Goal: Use online tool/utility: Utilize a website feature to perform a specific function

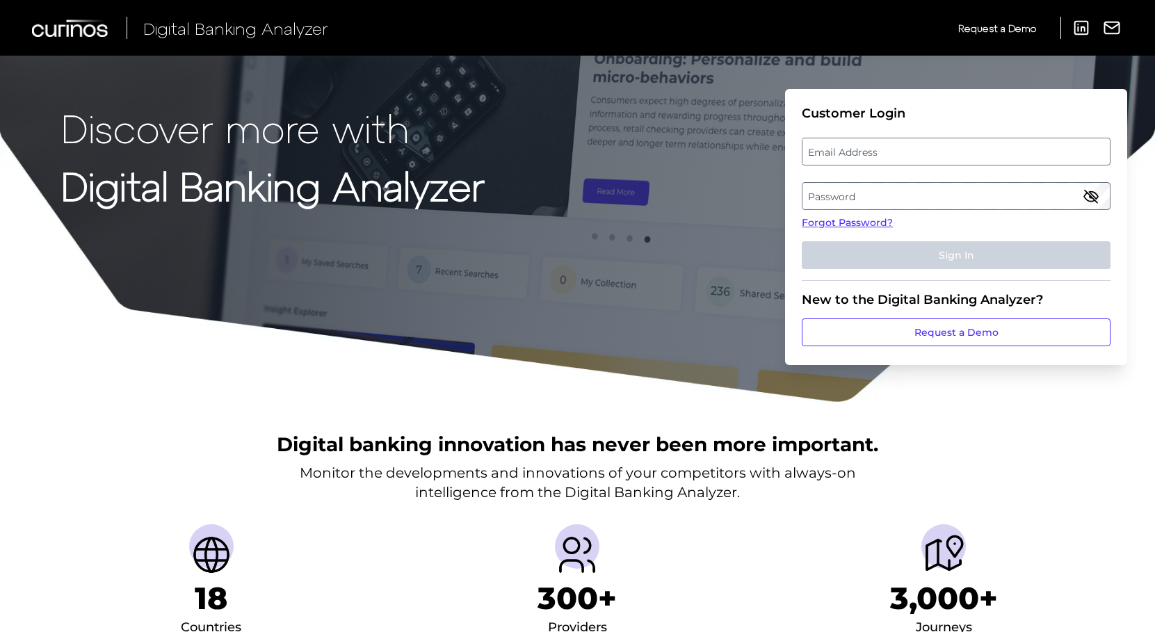
click at [865, 152] on label "Email Address" at bounding box center [955, 151] width 307 height 25
click at [865, 152] on input "email" at bounding box center [955, 152] width 309 height 28
type input "[PERSON_NAME][EMAIL_ADDRESS][PERSON_NAME][DOMAIN_NAME]"
click at [856, 193] on label "Password" at bounding box center [955, 196] width 307 height 25
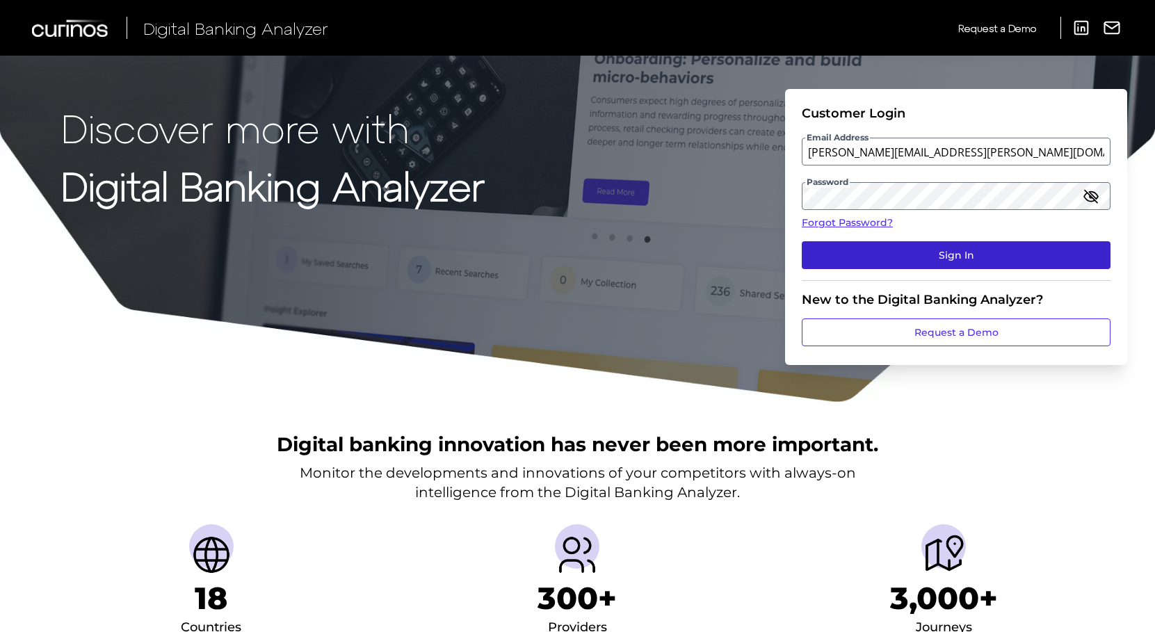
click at [969, 257] on button "Sign In" at bounding box center [955, 255] width 309 height 28
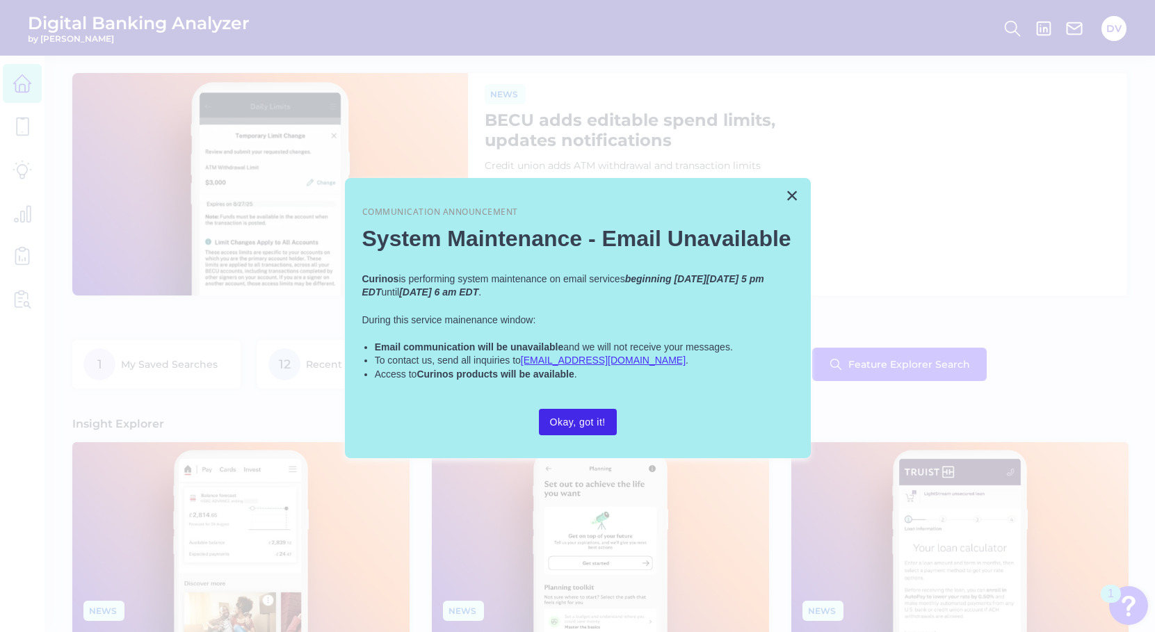
click at [584, 418] on button "Okay, got it!" at bounding box center [578, 422] width 78 height 26
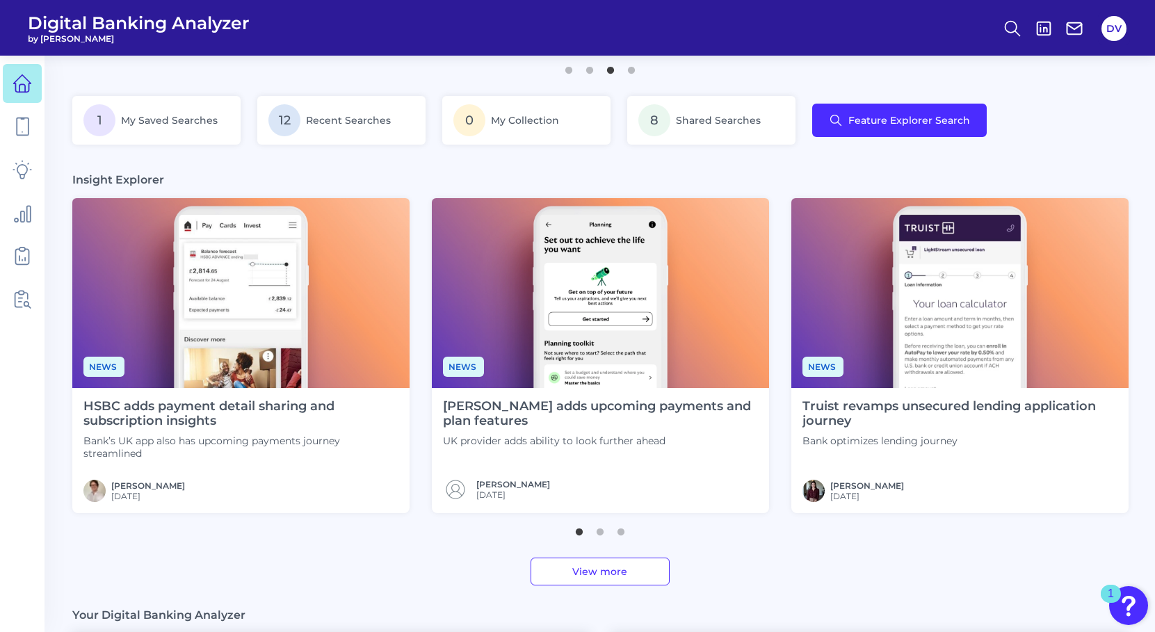
scroll to position [252, 0]
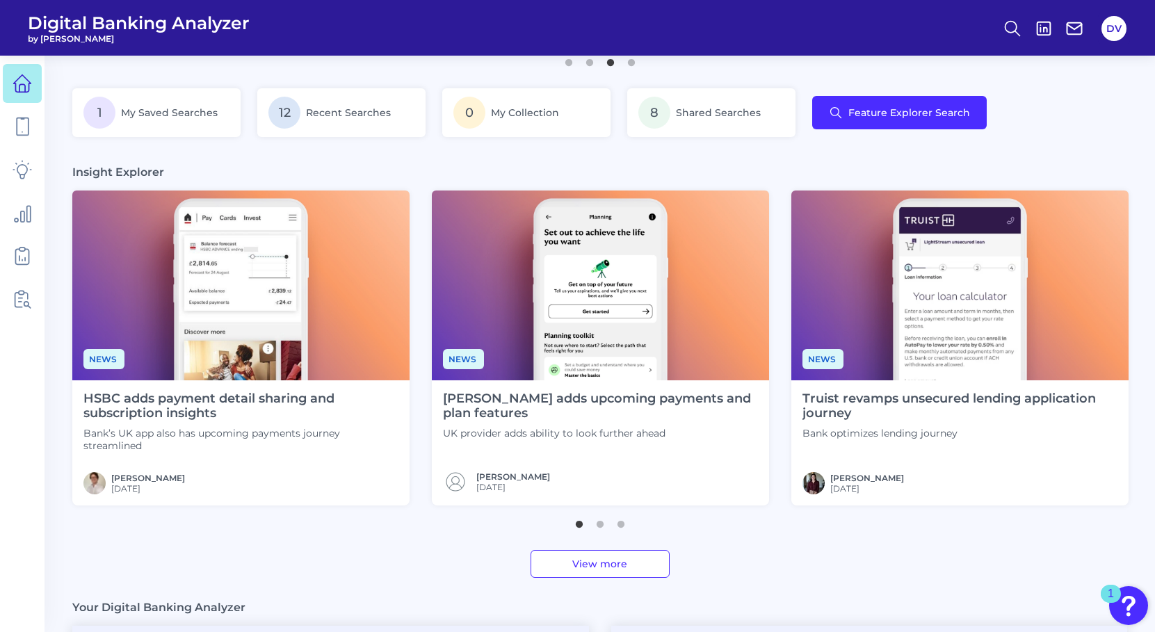
click at [608, 567] on link "View more" at bounding box center [599, 564] width 139 height 28
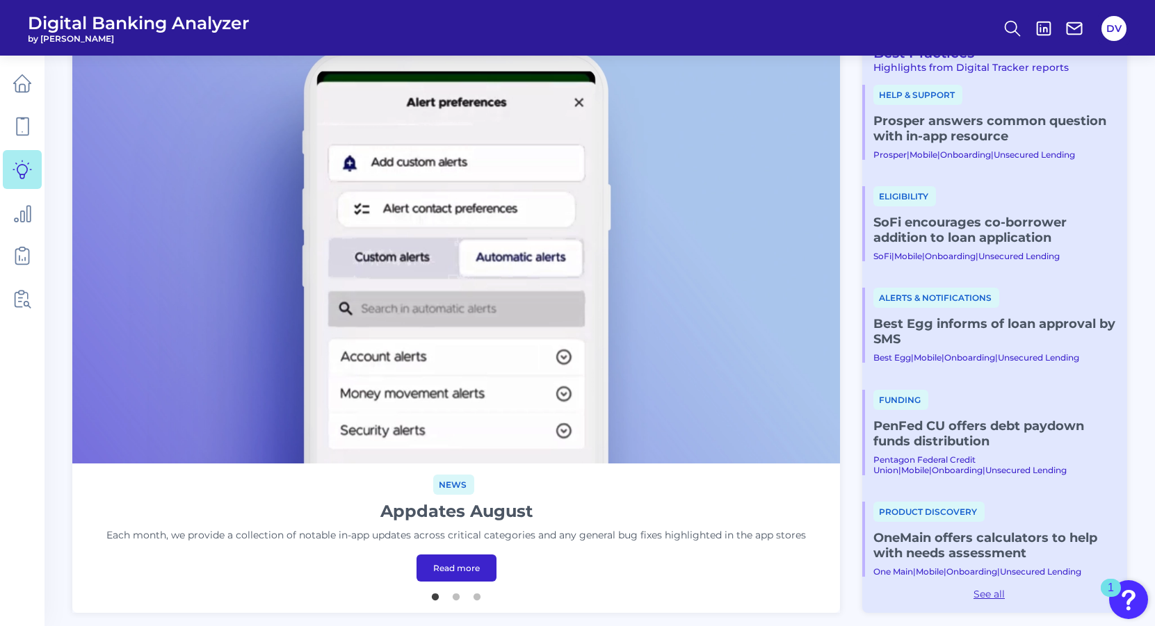
scroll to position [65, 0]
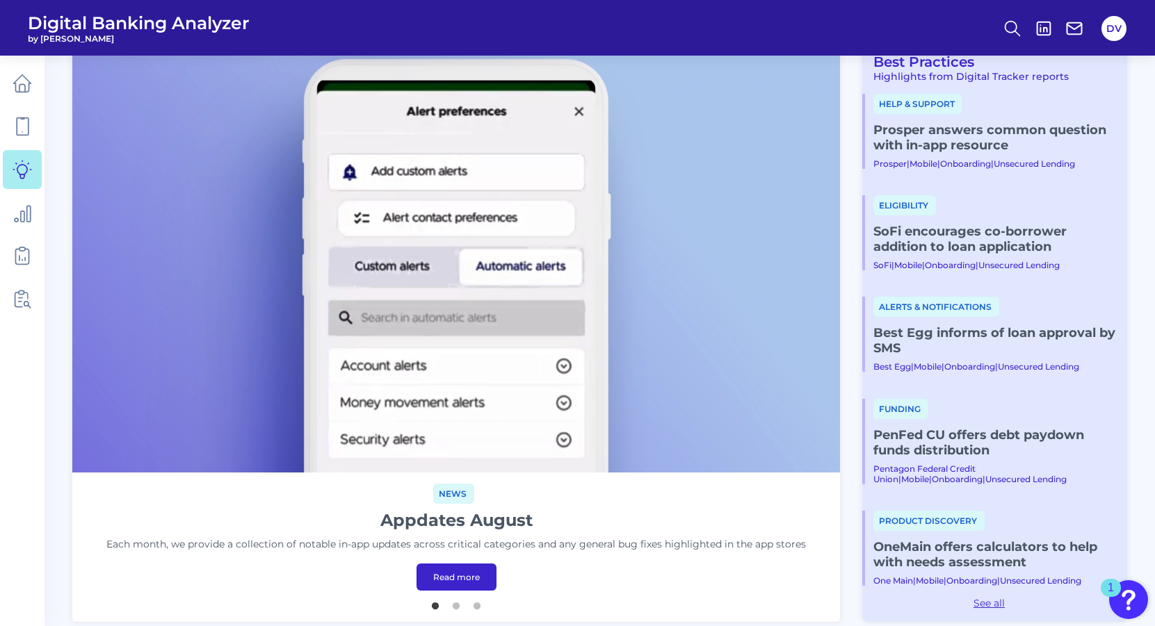
click at [459, 573] on link "Read more" at bounding box center [456, 577] width 80 height 27
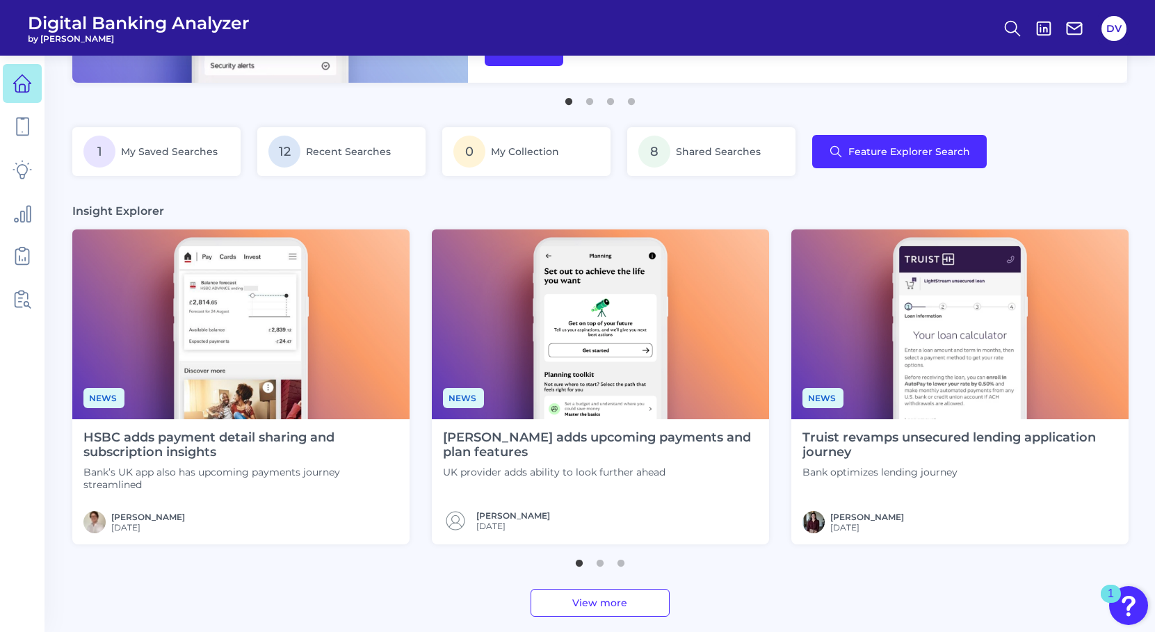
scroll to position [213, 0]
click at [168, 446] on h4 "HSBC adds payment detail sharing and subscription insights" at bounding box center [240, 445] width 315 height 30
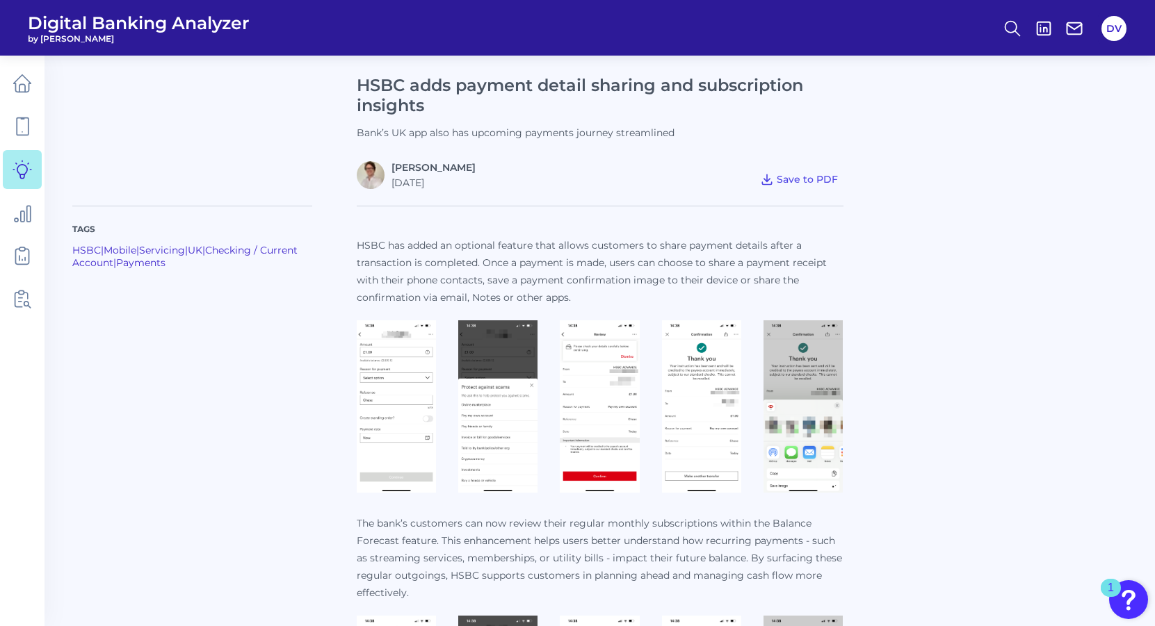
scroll to position [224, 0]
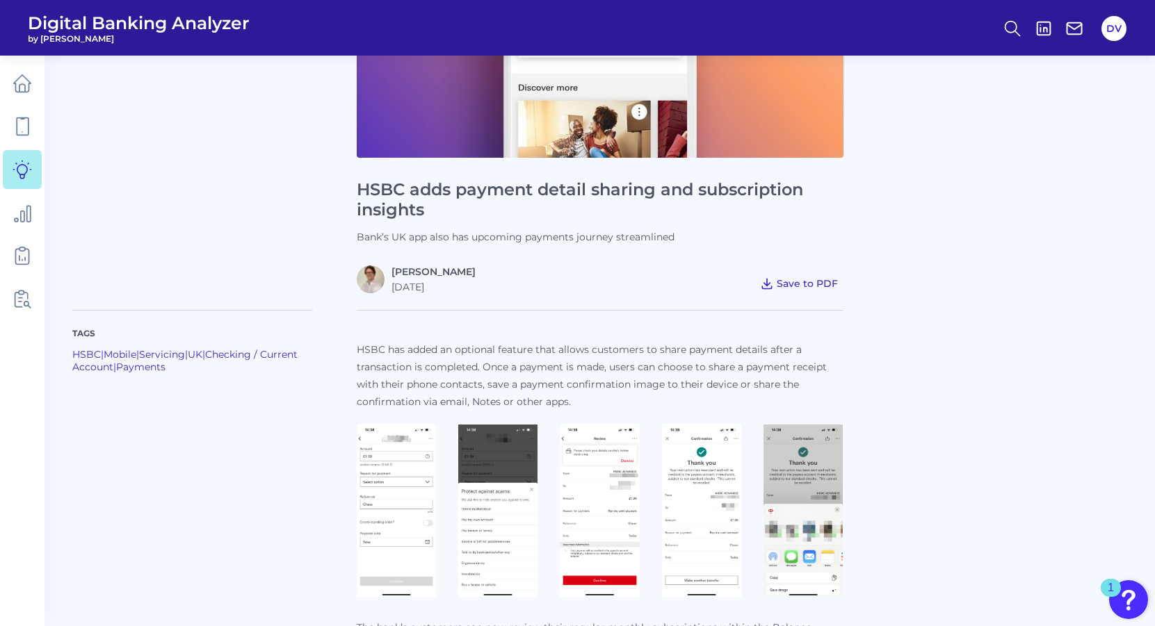
click at [815, 280] on span "Save to PDF" at bounding box center [806, 283] width 61 height 13
click at [815, 281] on span "Save to PDF" at bounding box center [806, 283] width 61 height 13
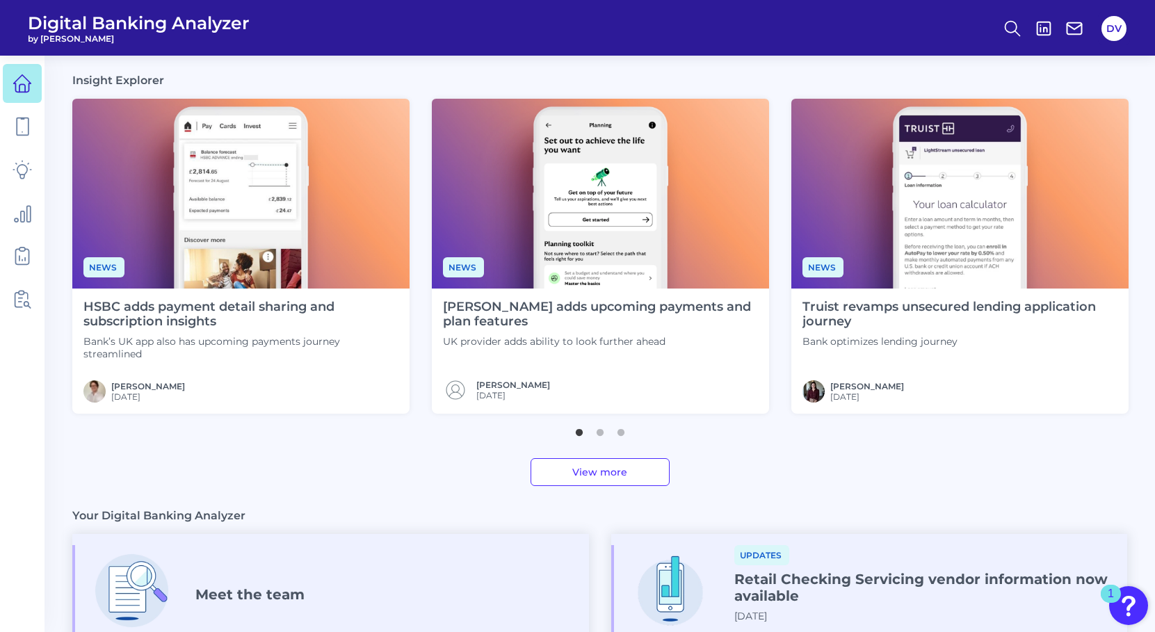
scroll to position [371, 0]
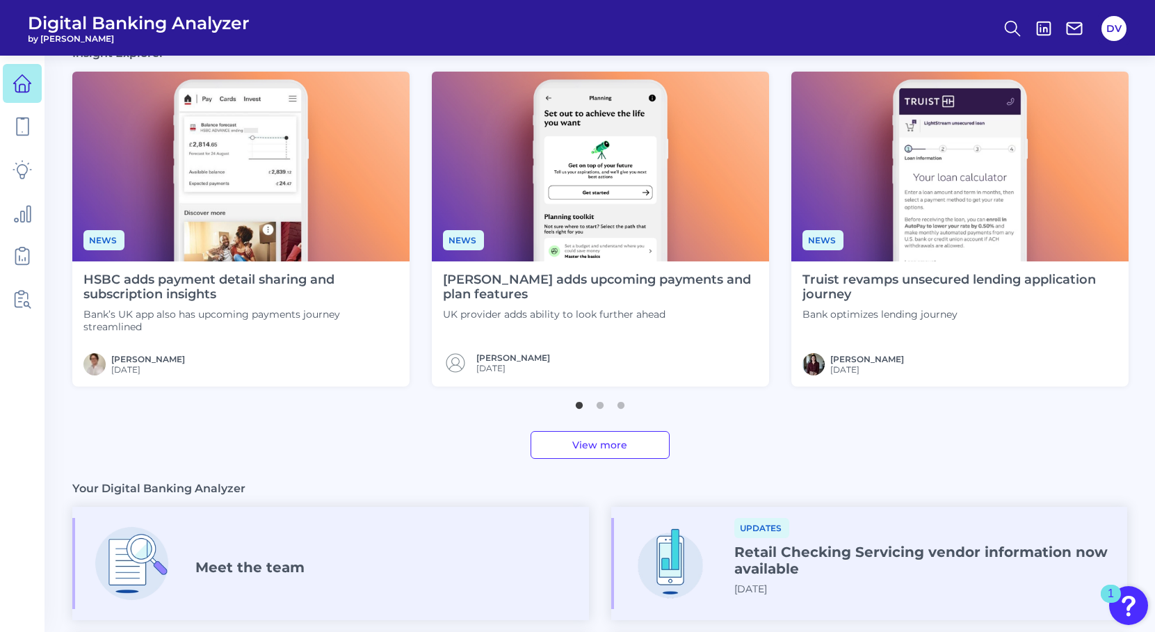
click at [567, 249] on img at bounding box center [600, 167] width 337 height 190
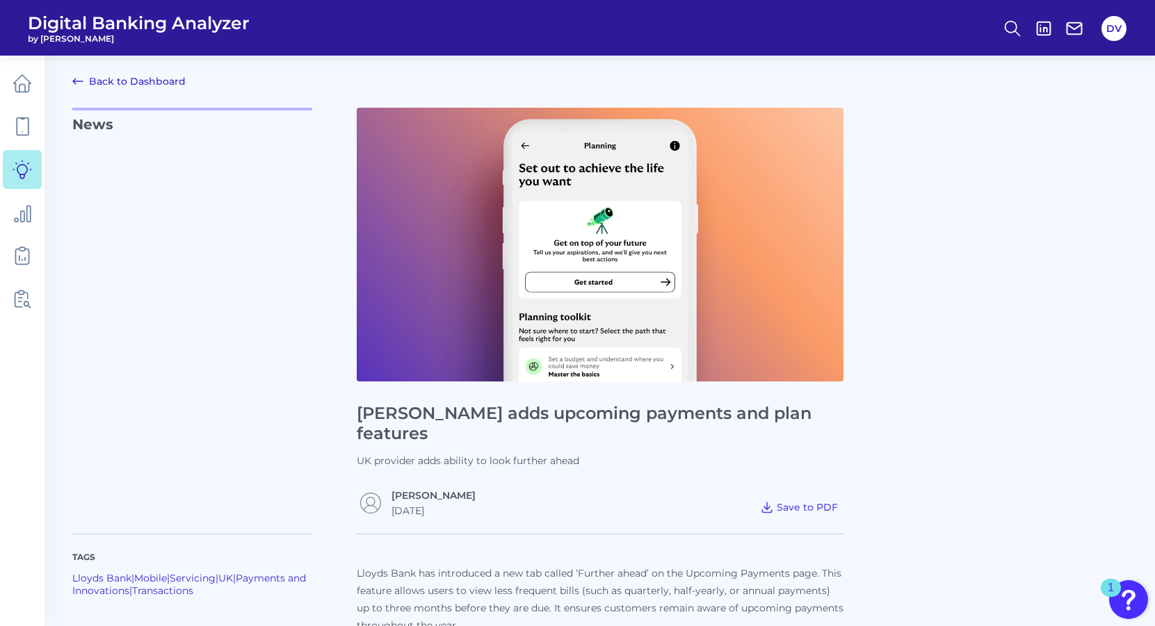
scroll to position [0, 1]
click at [765, 503] on icon at bounding box center [766, 508] width 9 height 10
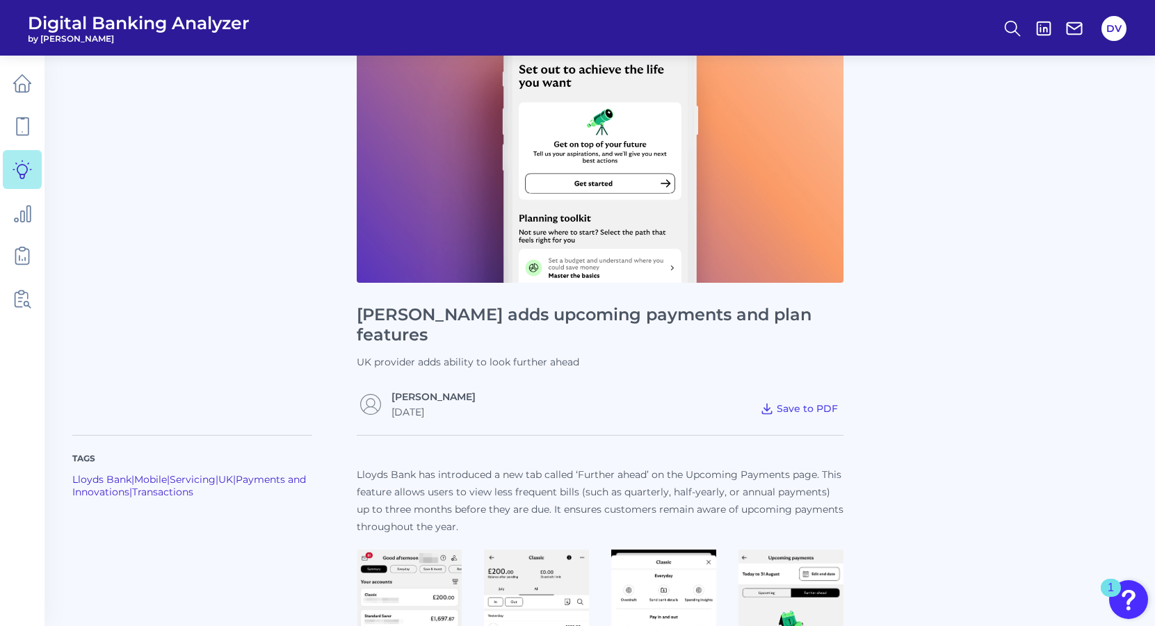
scroll to position [115, 0]
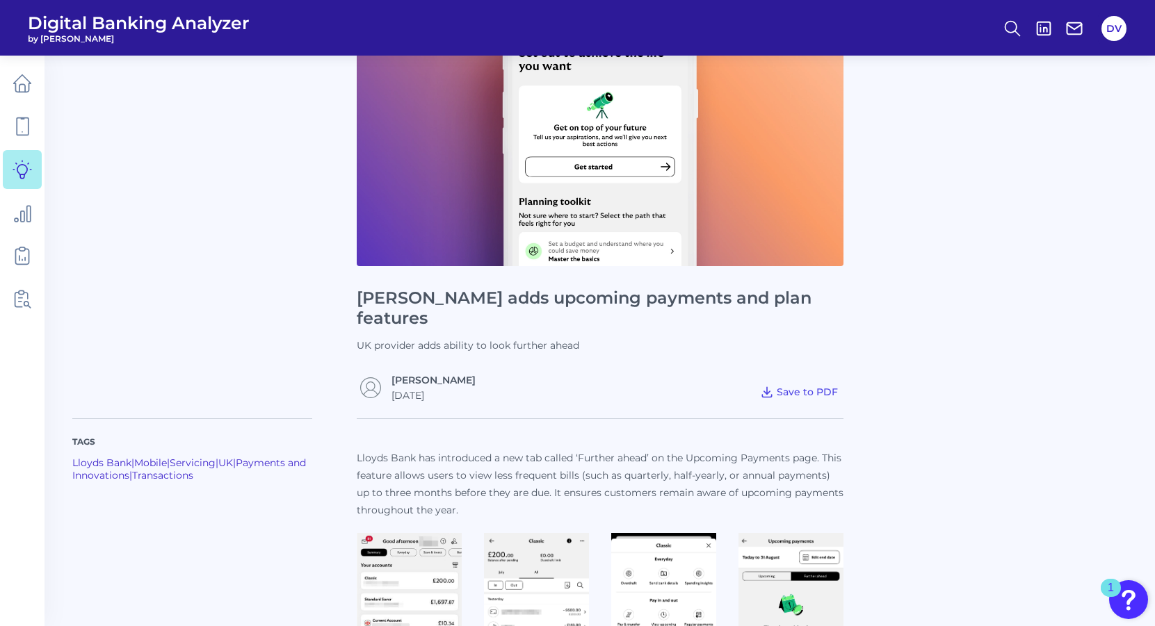
click at [430, 450] on p "Lloyds Bank has introduced a new tab called ‘Further ahead’ on the Upcoming Pay…" at bounding box center [600, 485] width 487 height 70
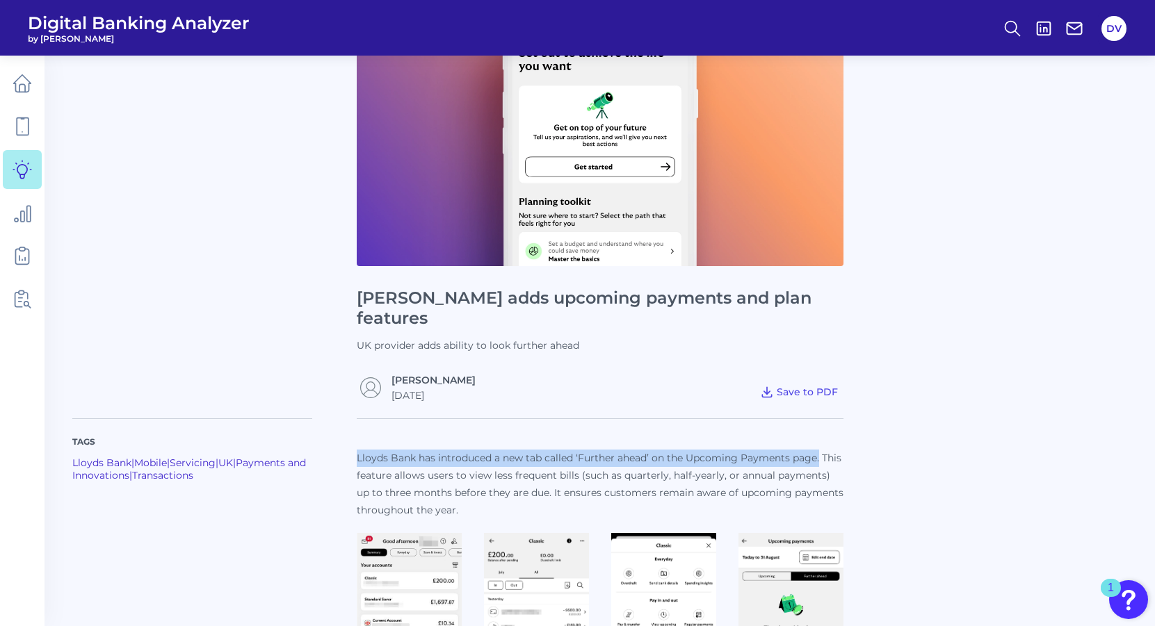
drag, startPoint x: 359, startPoint y: 436, endPoint x: 821, endPoint y: 436, distance: 462.3
click at [821, 450] on p "Lloyds Bank has introduced a new tab called ‘Further ahead’ on the Upcoming Pay…" at bounding box center [600, 485] width 487 height 70
copy p "Lloyds Bank has introduced a new tab called ‘Further ahead’ on the Upcoming Pay…"
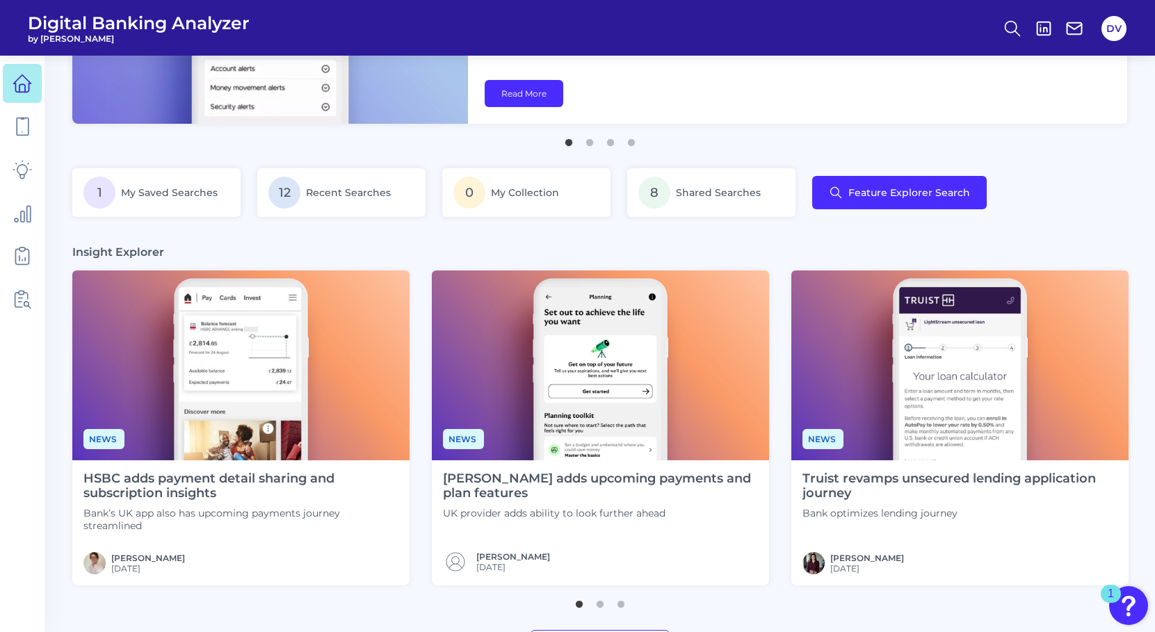
scroll to position [176, 0]
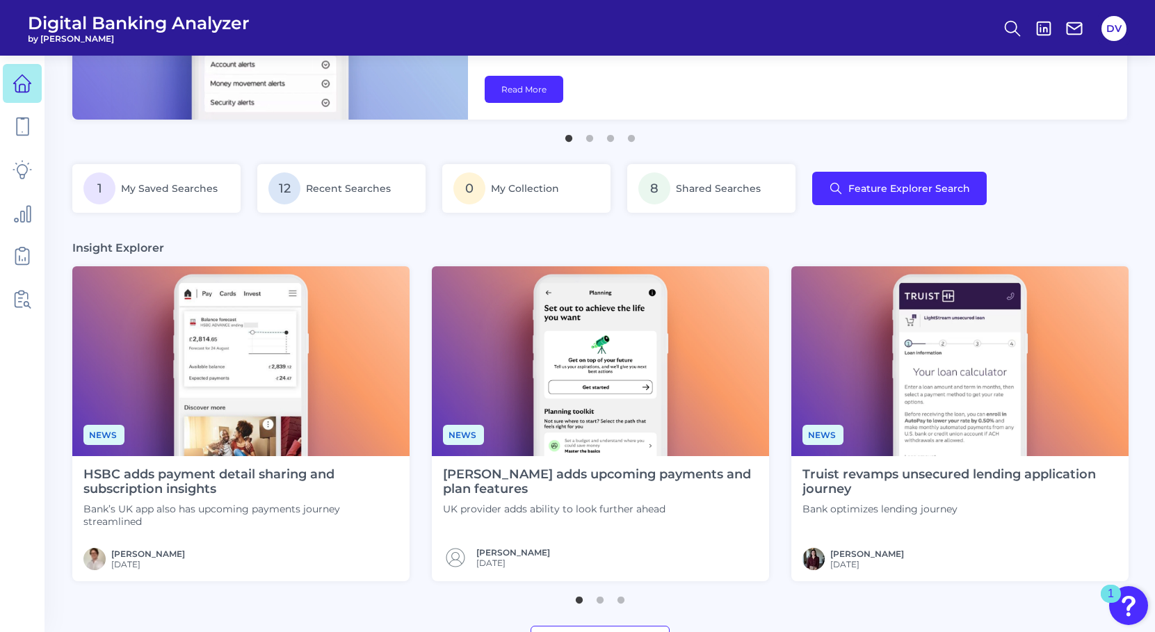
click at [232, 437] on img at bounding box center [240, 361] width 337 height 190
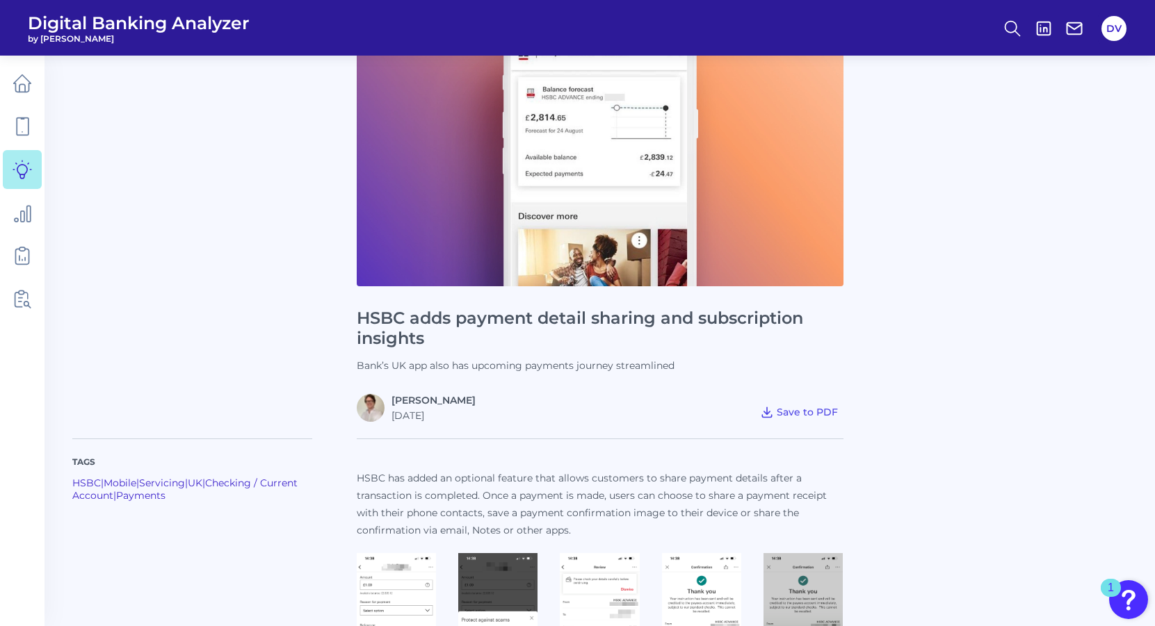
scroll to position [105, 0]
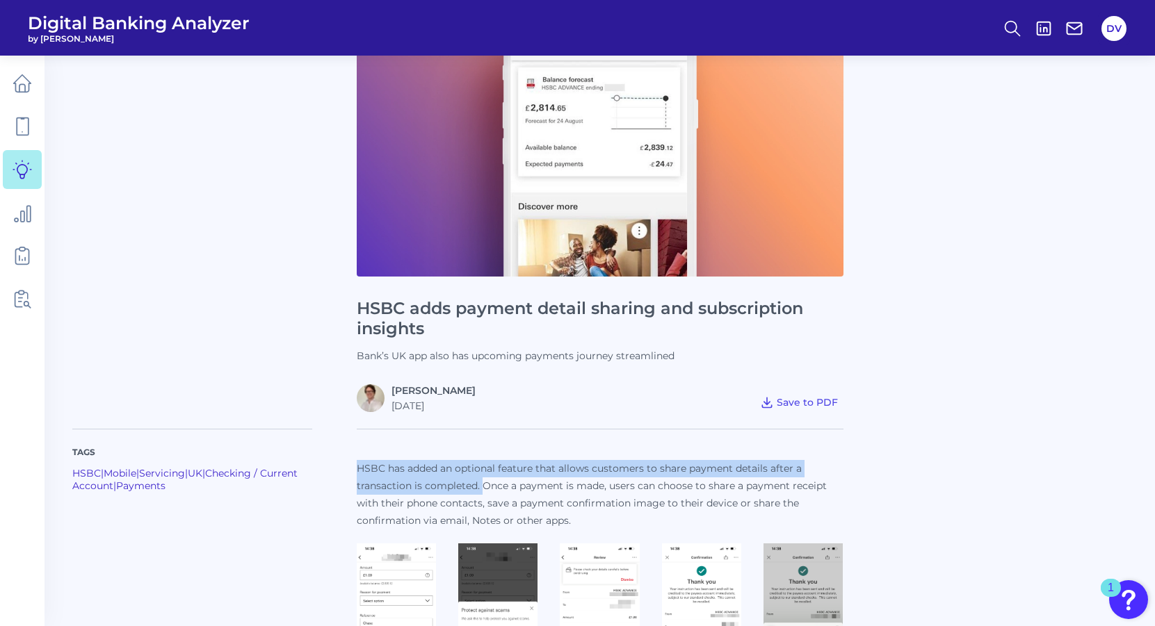
drag, startPoint x: 357, startPoint y: 464, endPoint x: 484, endPoint y: 476, distance: 127.1
click at [484, 476] on p "HSBC has added an optional feature that allows customers to share payment detai…" at bounding box center [600, 495] width 487 height 70
copy p "HSBC has added an optional feature that allows customers to share payment detai…"
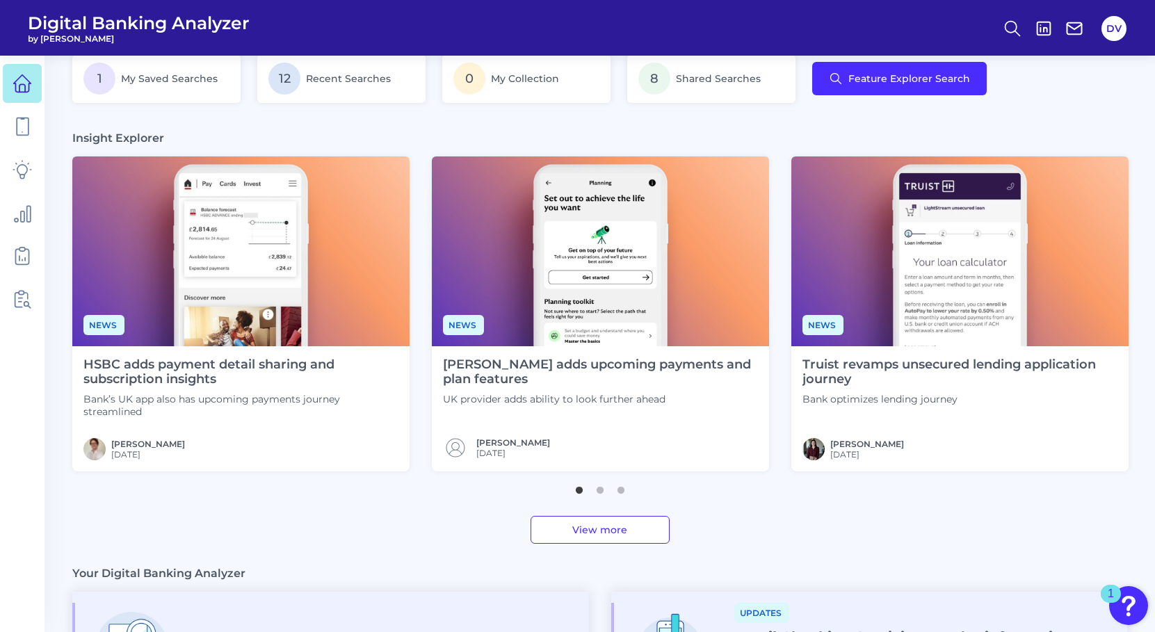
scroll to position [345, 0]
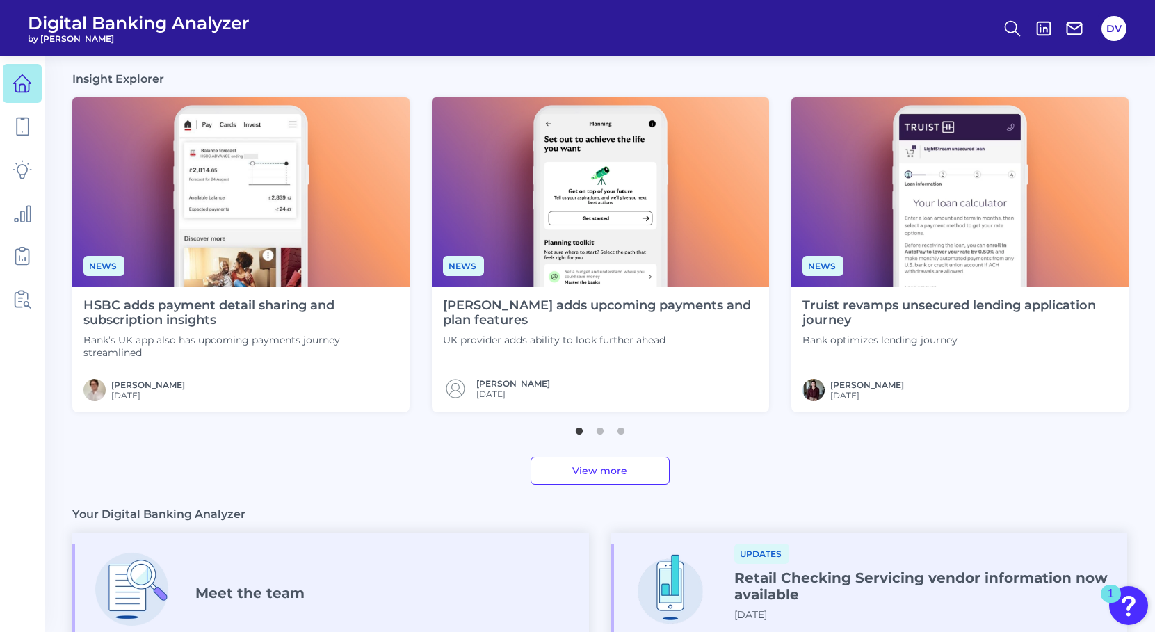
click at [606, 477] on link "View more" at bounding box center [599, 471] width 139 height 28
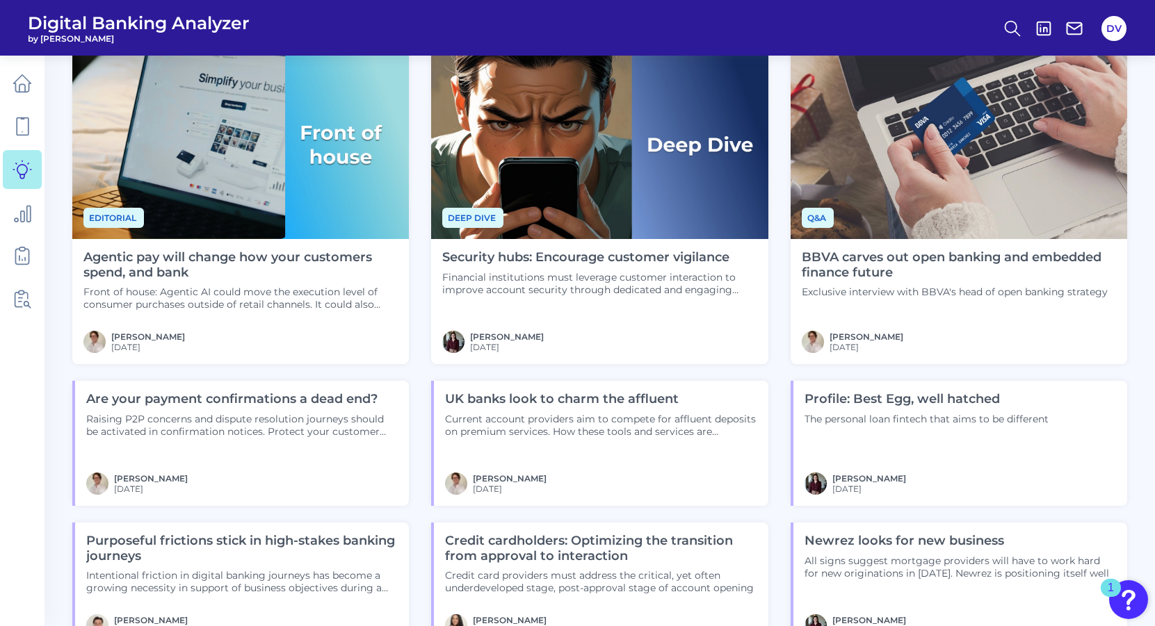
scroll to position [880, 0]
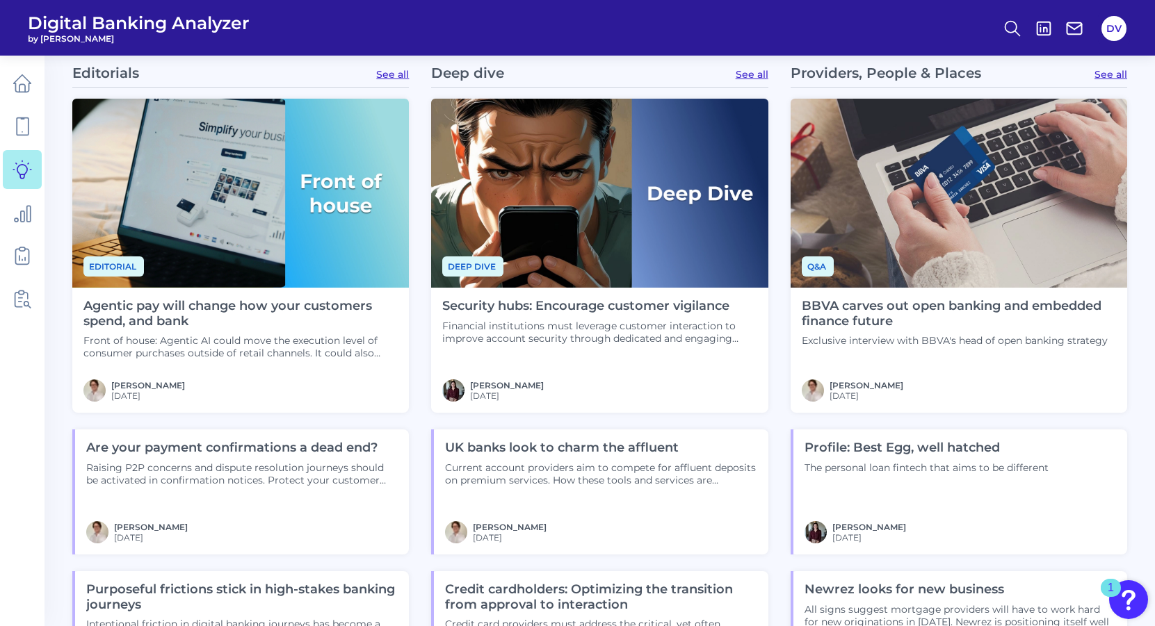
click at [251, 299] on h4 "Agentic pay will change how your customers spend, and bank" at bounding box center [240, 314] width 314 height 30
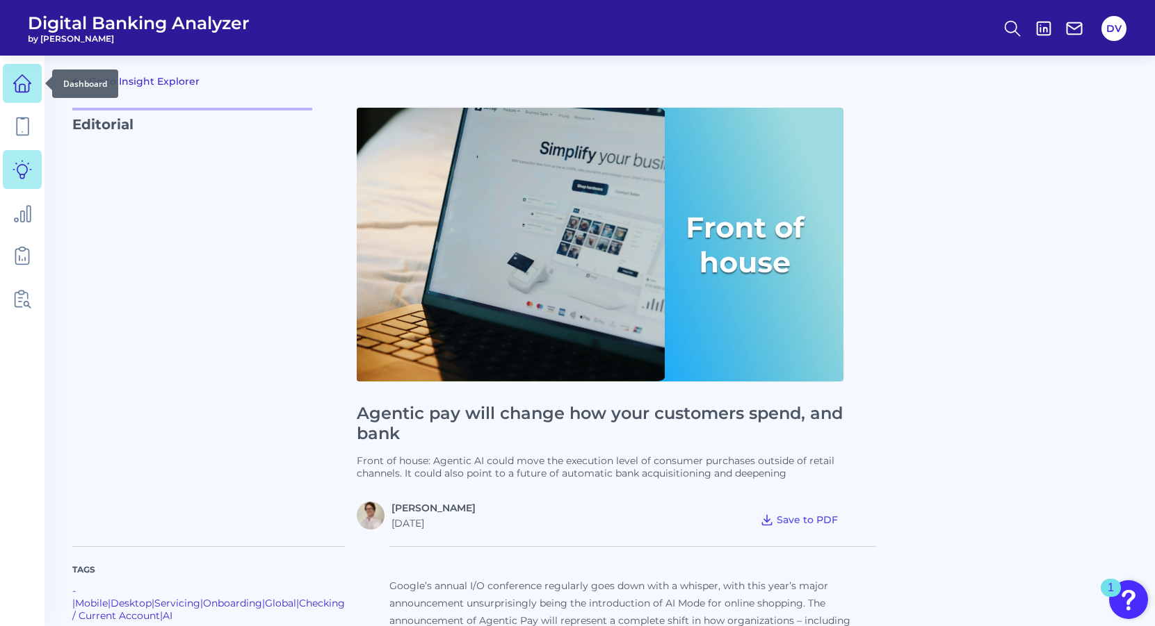
click at [24, 89] on icon at bounding box center [22, 83] width 19 height 19
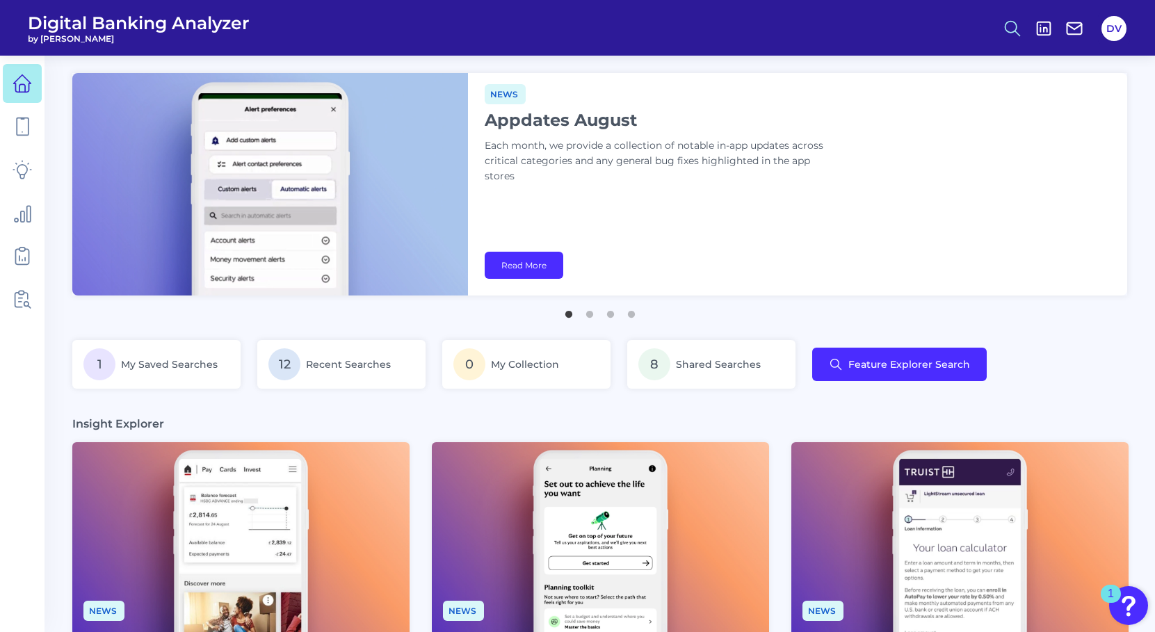
click at [1013, 25] on icon at bounding box center [1011, 28] width 19 height 19
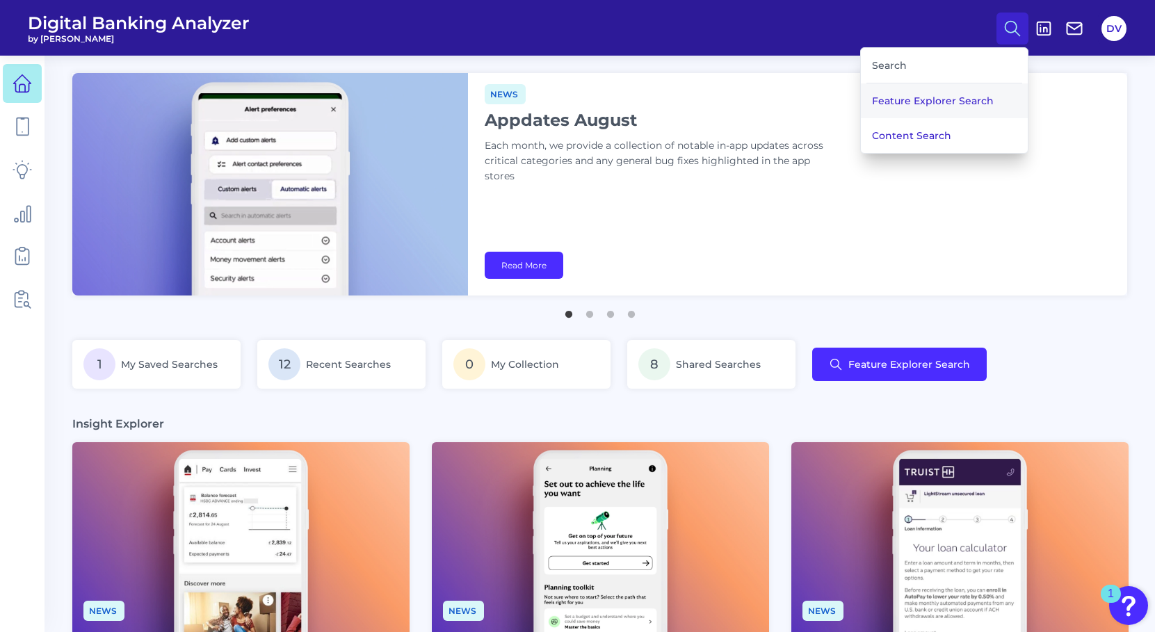
click at [935, 103] on button "Feature Explorer Search" at bounding box center [944, 100] width 167 height 35
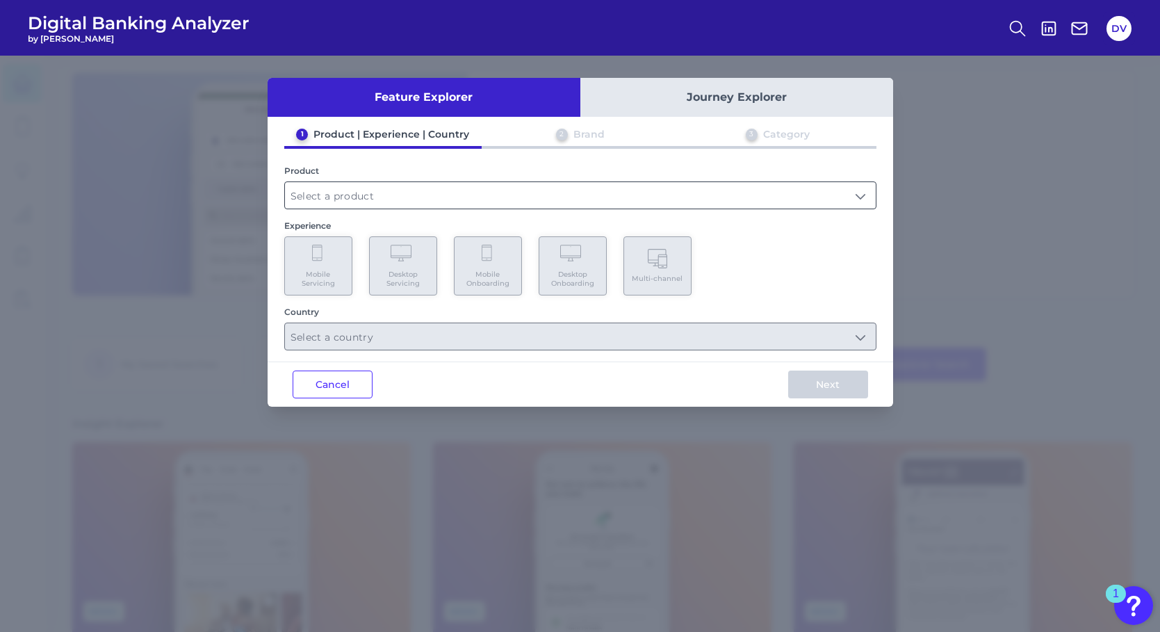
click at [453, 198] on input "text" at bounding box center [580, 195] width 591 height 26
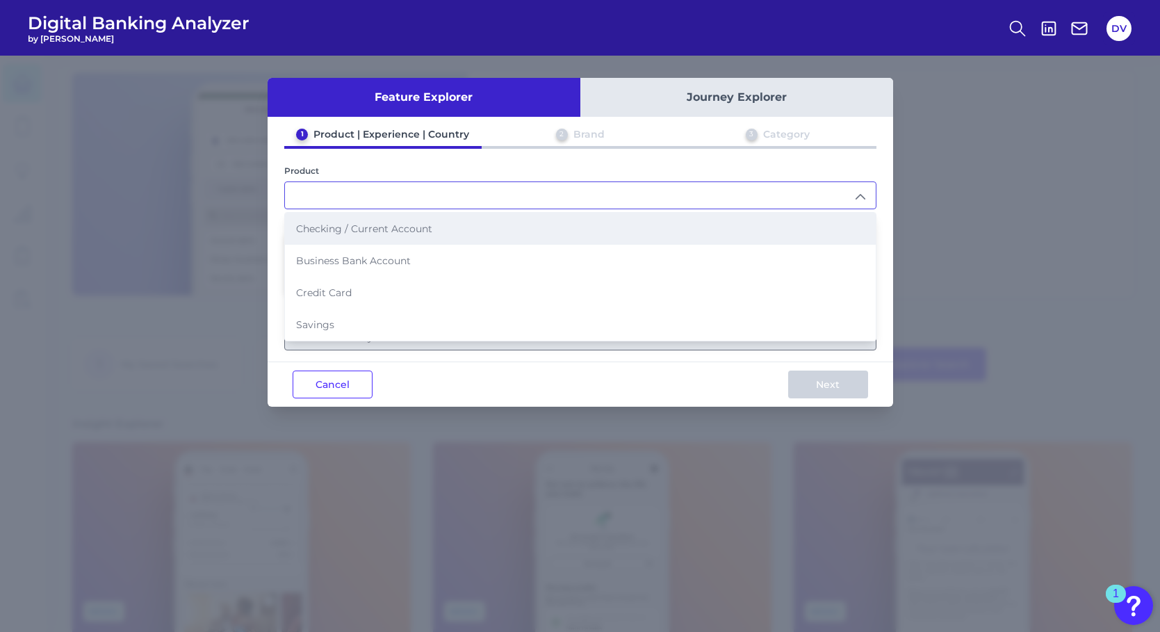
click at [372, 233] on span "Checking / Current Account" at bounding box center [364, 228] width 136 height 13
type input "Checking / Current Account"
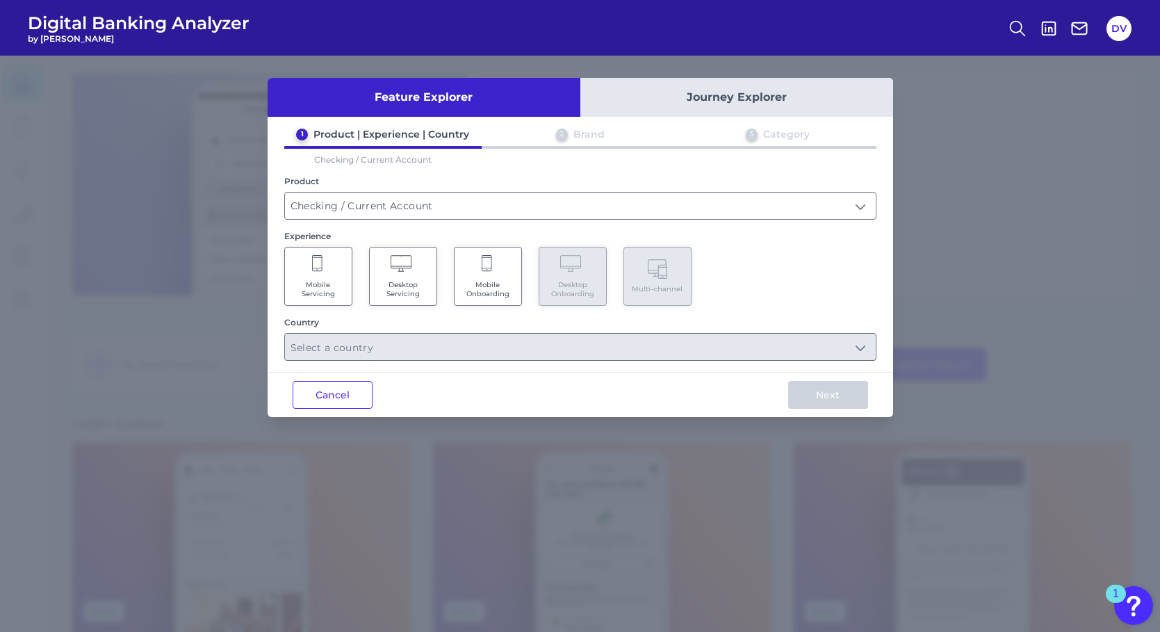
click at [326, 287] on span "Mobile Servicing" at bounding box center [318, 289] width 53 height 18
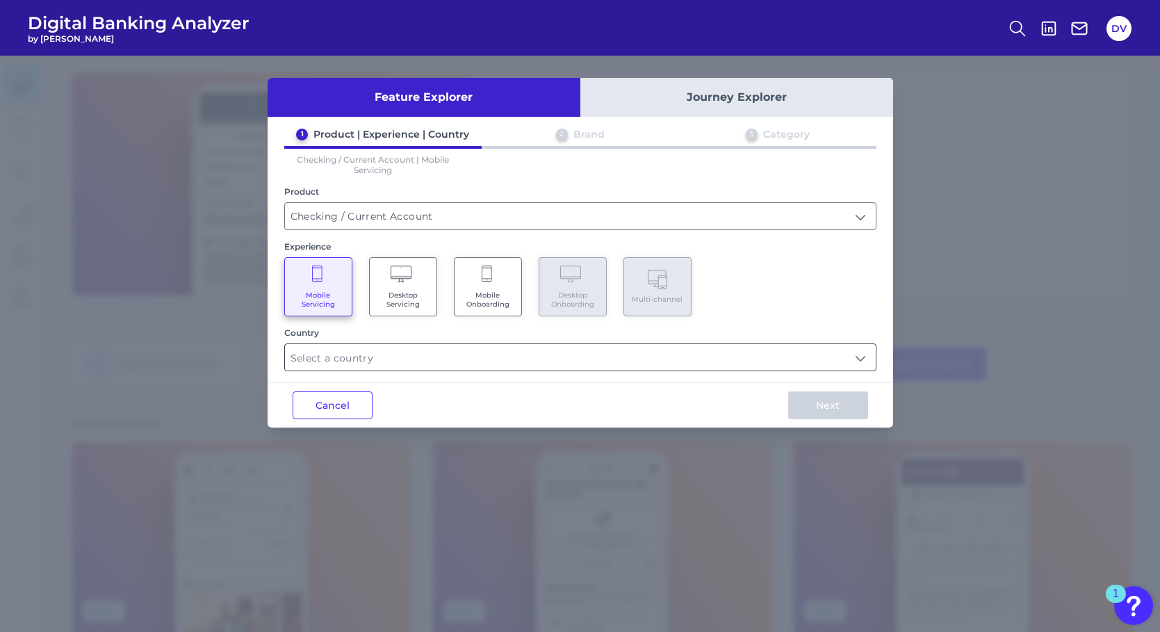
click at [340, 359] on input "text" at bounding box center [580, 357] width 591 height 26
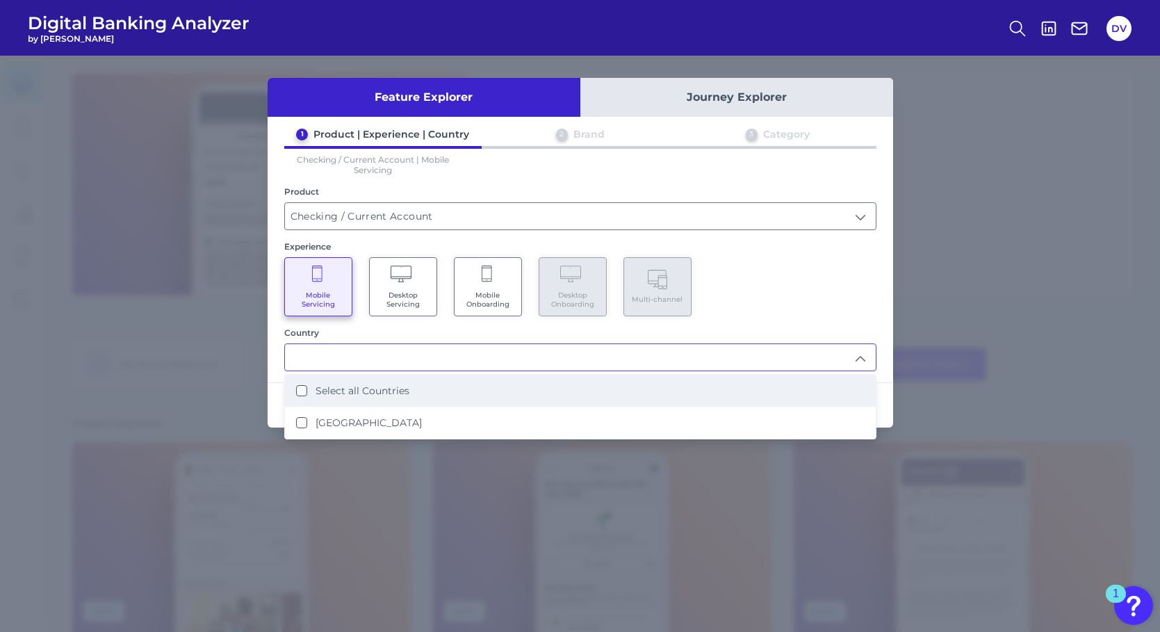
click at [301, 392] on Countries "Select all Countries" at bounding box center [301, 390] width 11 height 11
type input "Select all Countries"
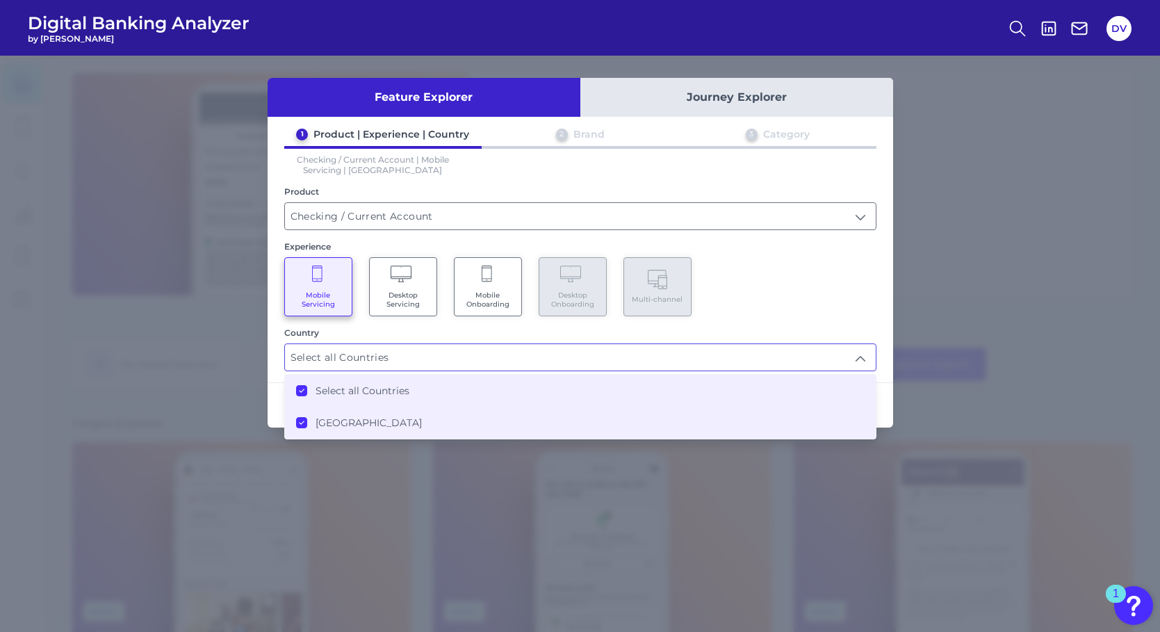
click at [814, 319] on div "1 Product | Experience | Country 2 Brand 3 Category Checking / Current Account …" at bounding box center [581, 249] width 626 height 243
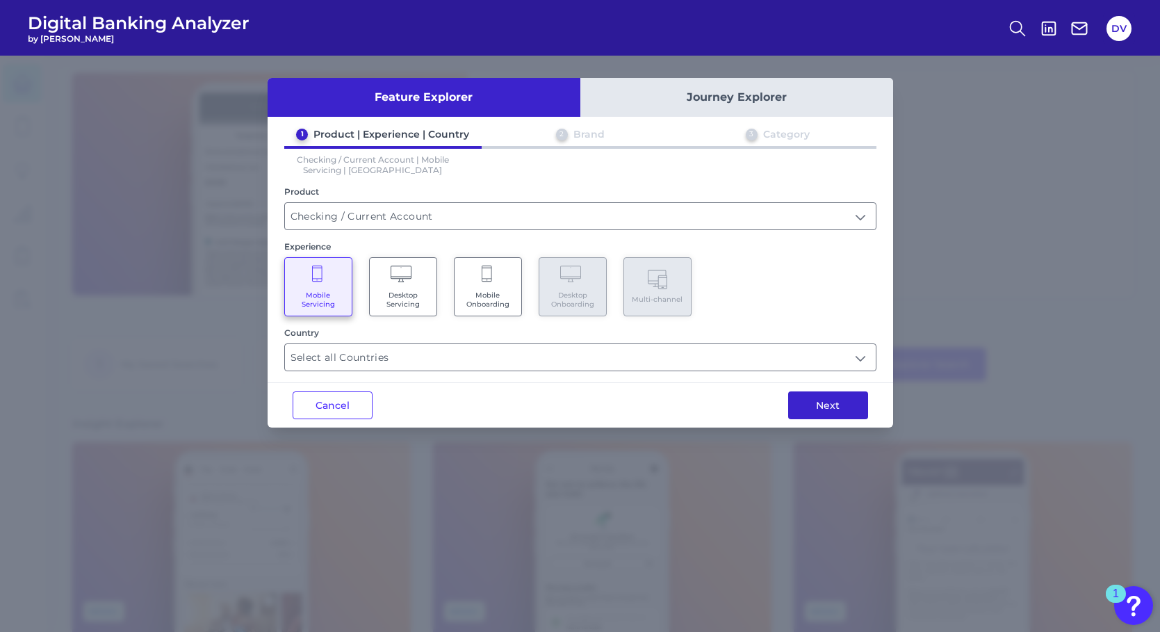
click at [820, 408] on button "Next" at bounding box center [828, 405] width 80 height 28
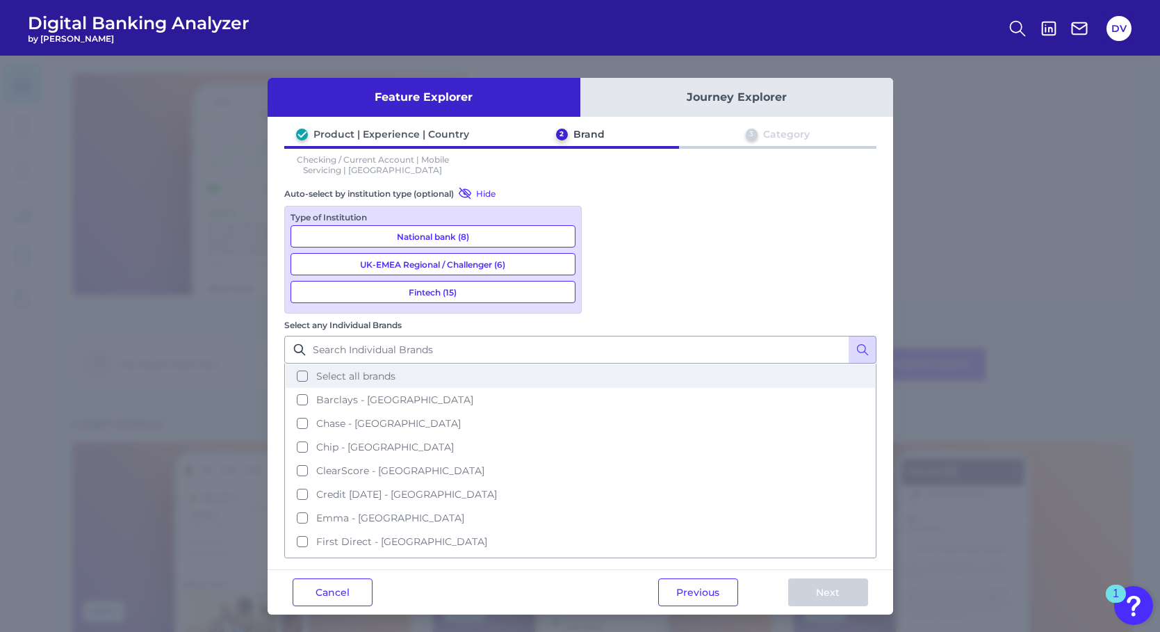
click at [605, 364] on button "Select all brands" at bounding box center [580, 376] width 589 height 24
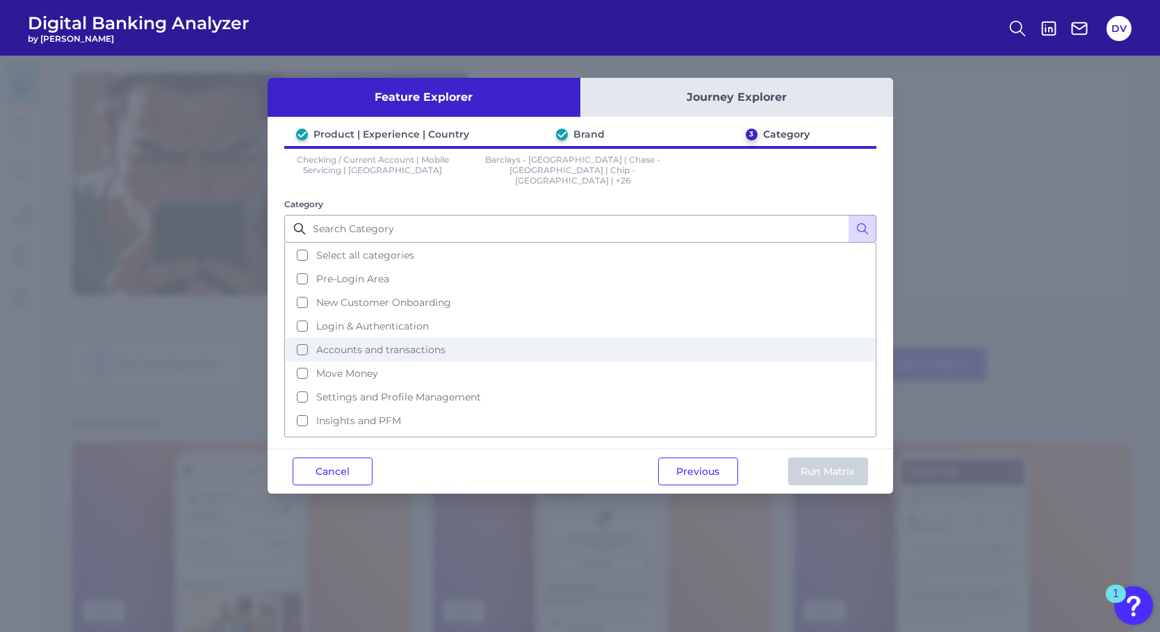
click at [348, 343] on span "Accounts and transactions" at bounding box center [380, 349] width 129 height 13
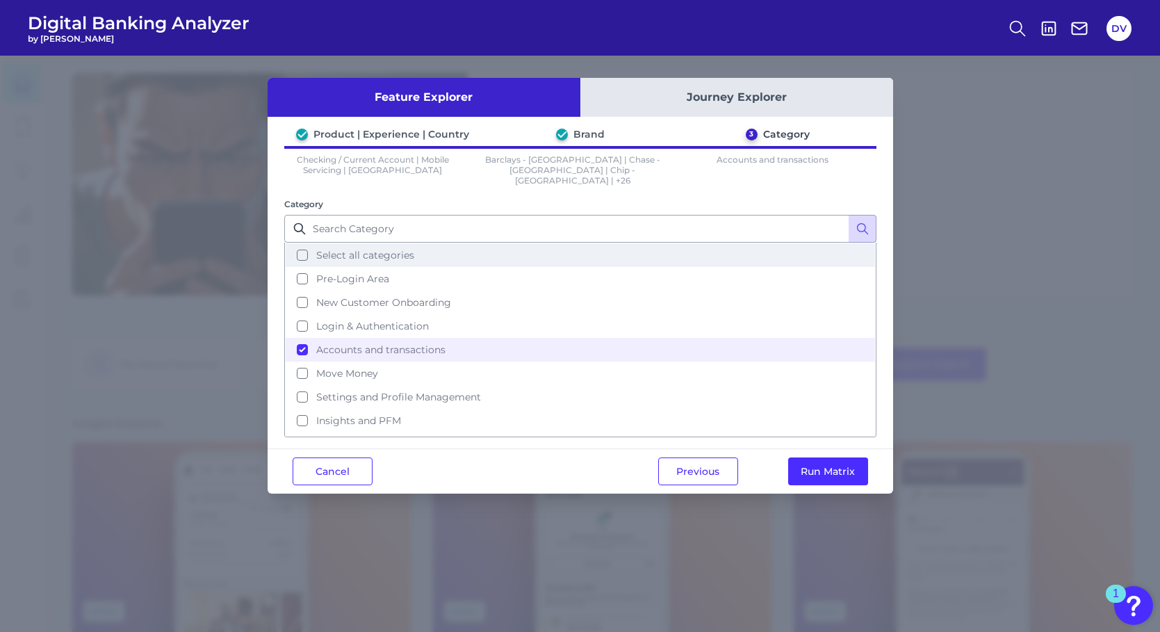
click at [307, 244] on button "Select all categories" at bounding box center [580, 255] width 589 height 24
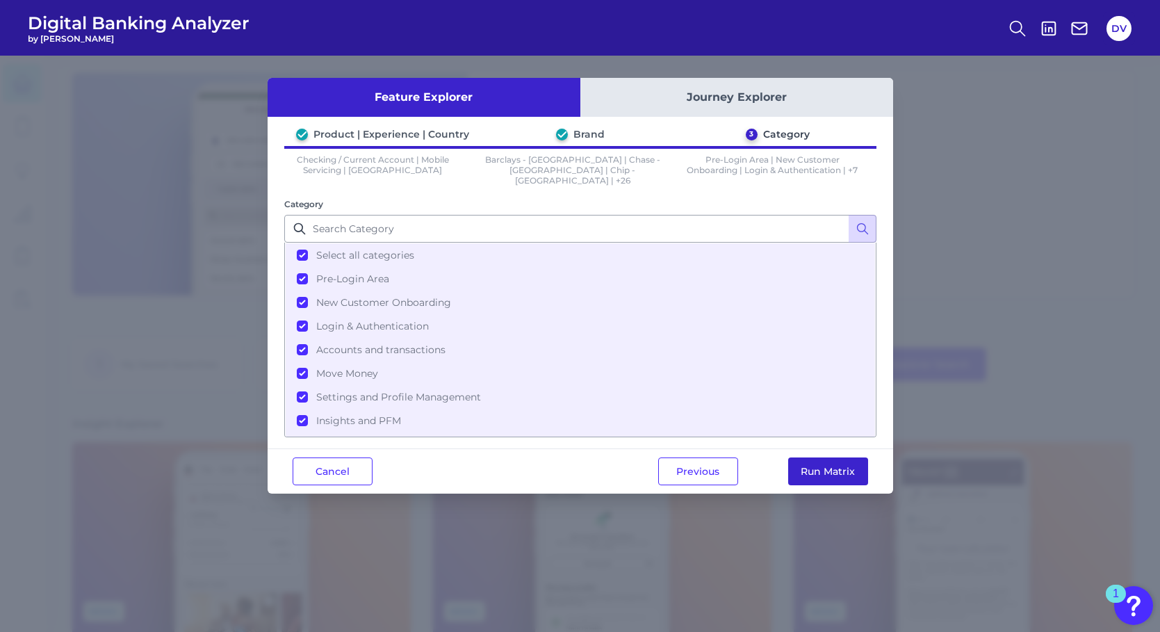
click at [815, 457] on button "Run Matrix" at bounding box center [828, 471] width 80 height 28
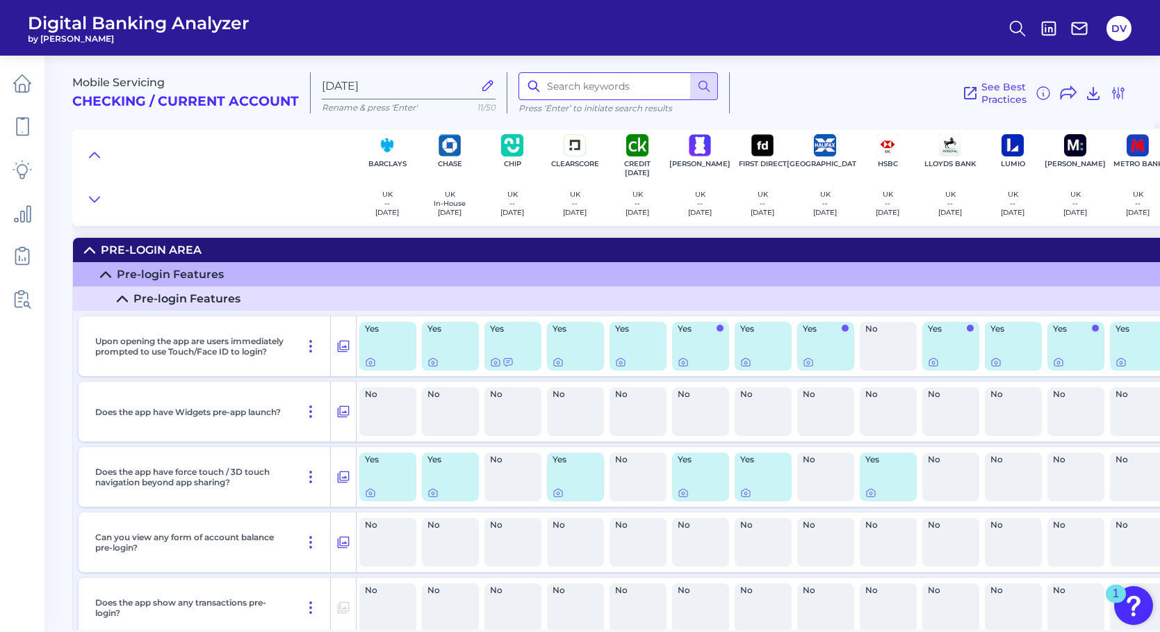
click at [577, 88] on input at bounding box center [619, 86] width 200 height 28
type input "mortgage"
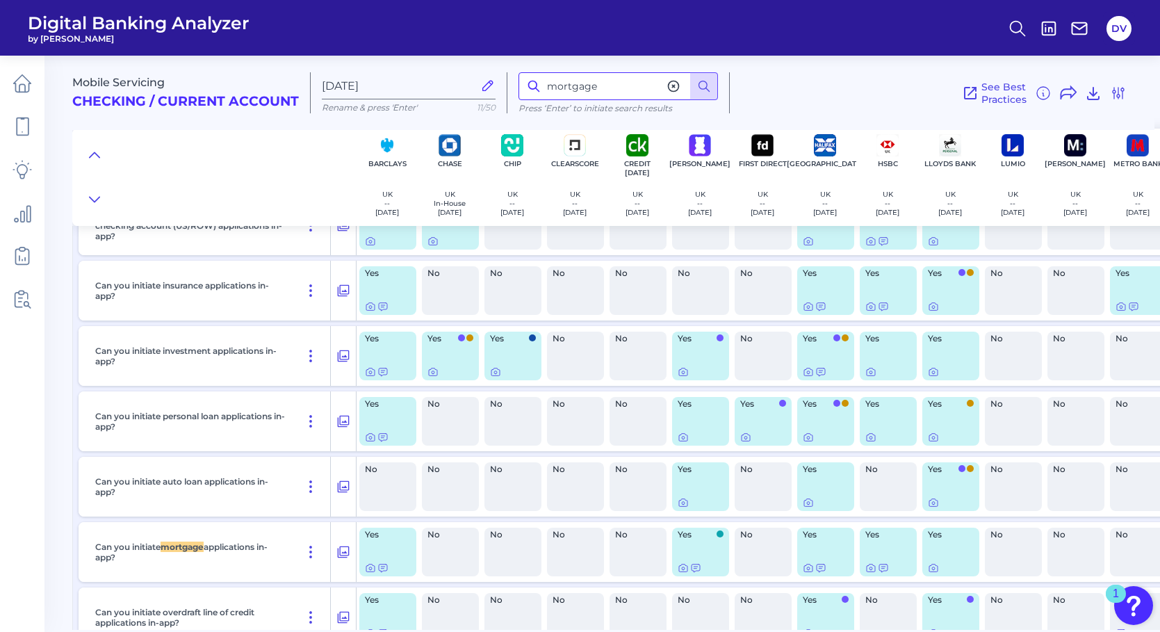
scroll to position [20971, 0]
